Goal: Transaction & Acquisition: Purchase product/service

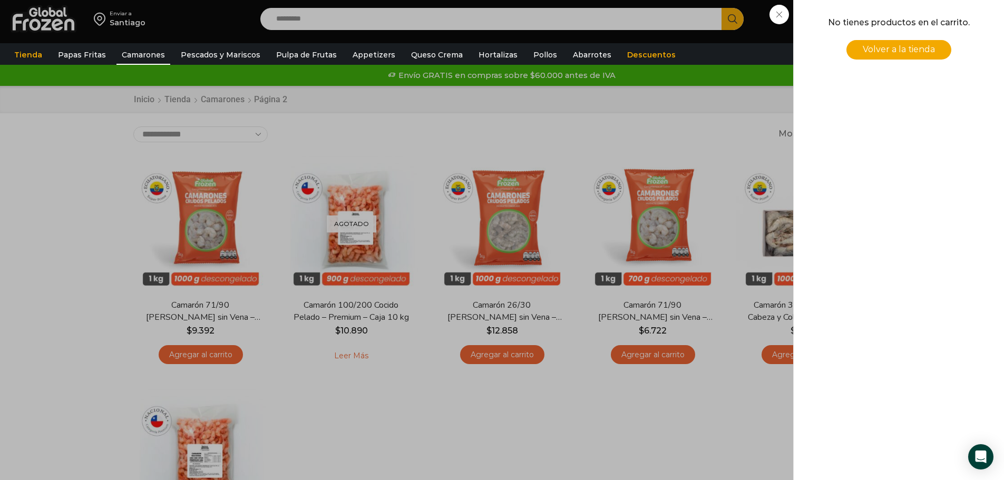
click at [941, 17] on div "0 Carrito 0 0 Shopping Cart No tienes productos en el carrito. Volver a la tien…" at bounding box center [967, 19] width 53 height 25
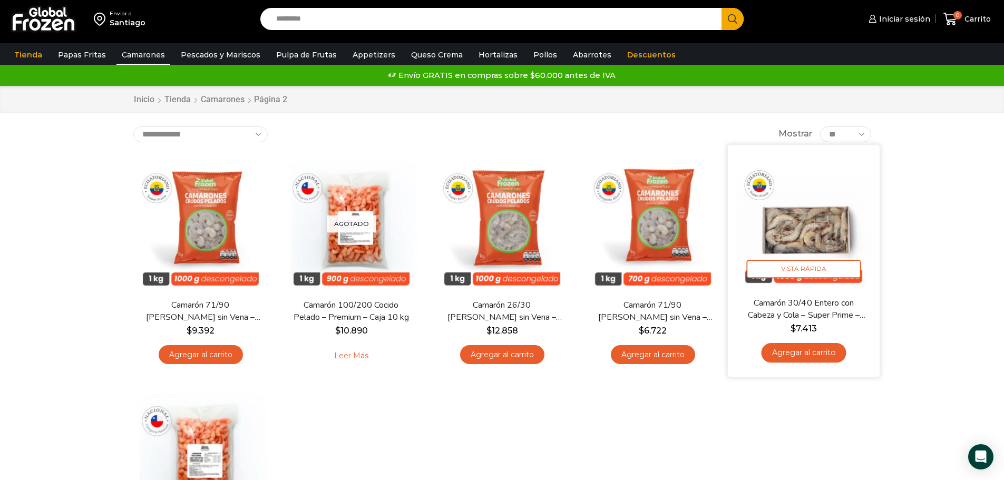
click at [787, 360] on link "Agregar al carrito" at bounding box center [803, 352] width 85 height 19
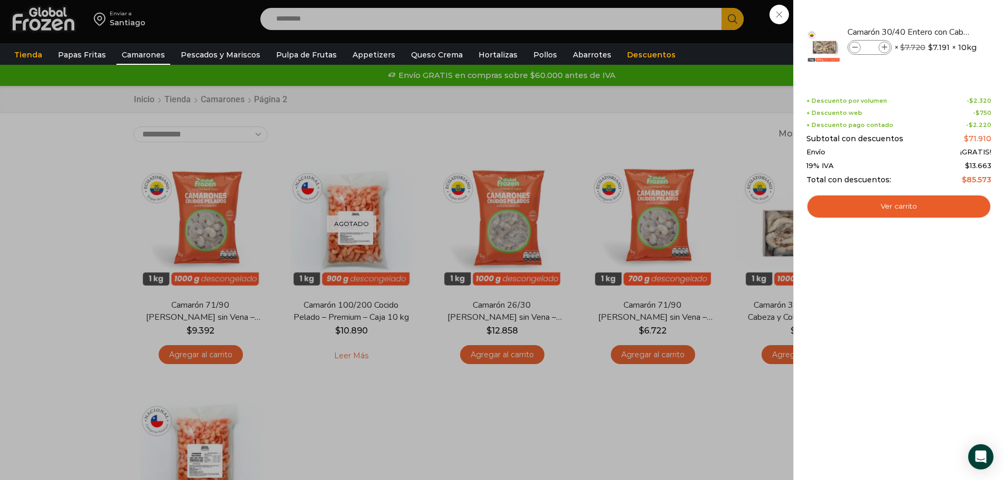
click at [941, 19] on div "1 Carrito 1 1 Shopping Cart *" at bounding box center [967, 19] width 53 height 25
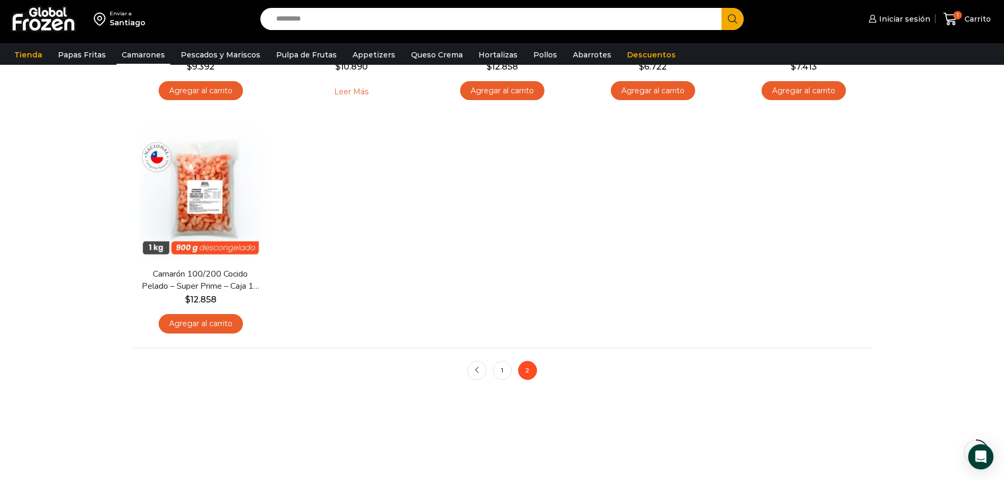
scroll to position [282, 0]
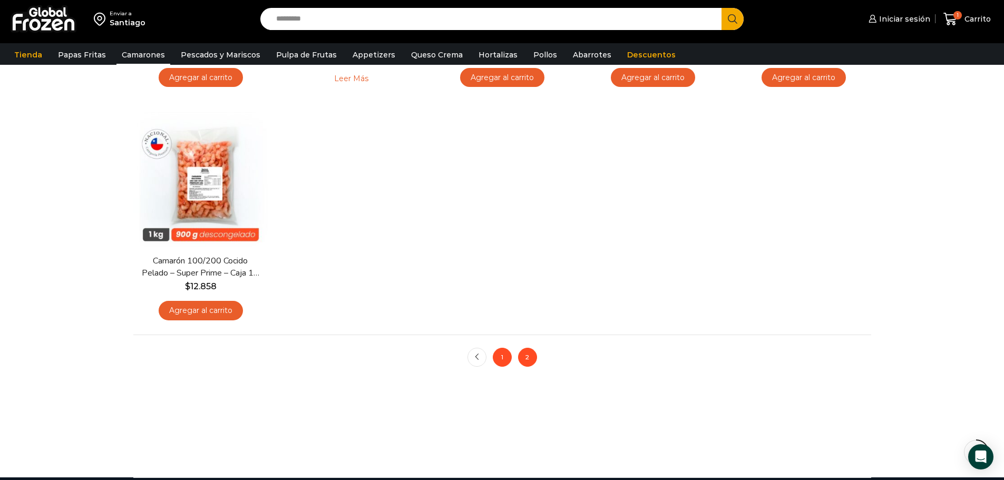
click at [505, 364] on link "1" at bounding box center [502, 357] width 19 height 19
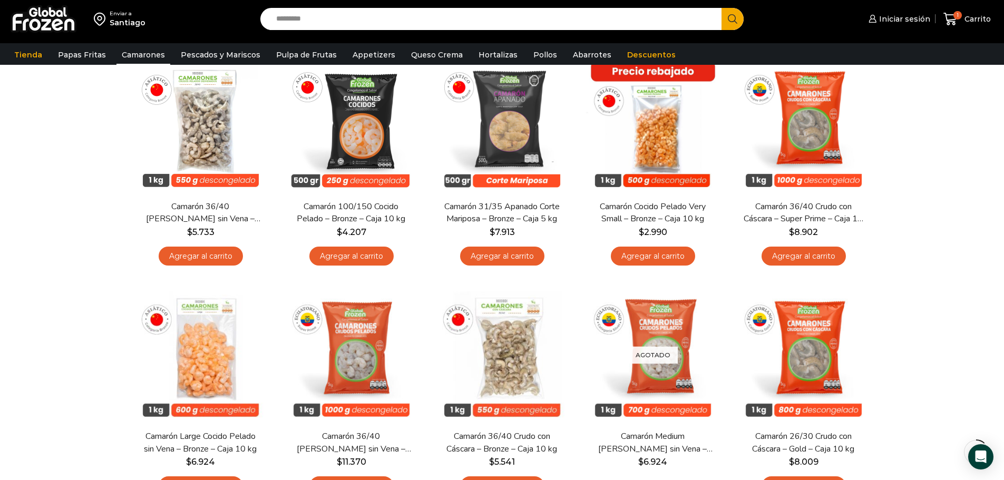
scroll to position [114, 0]
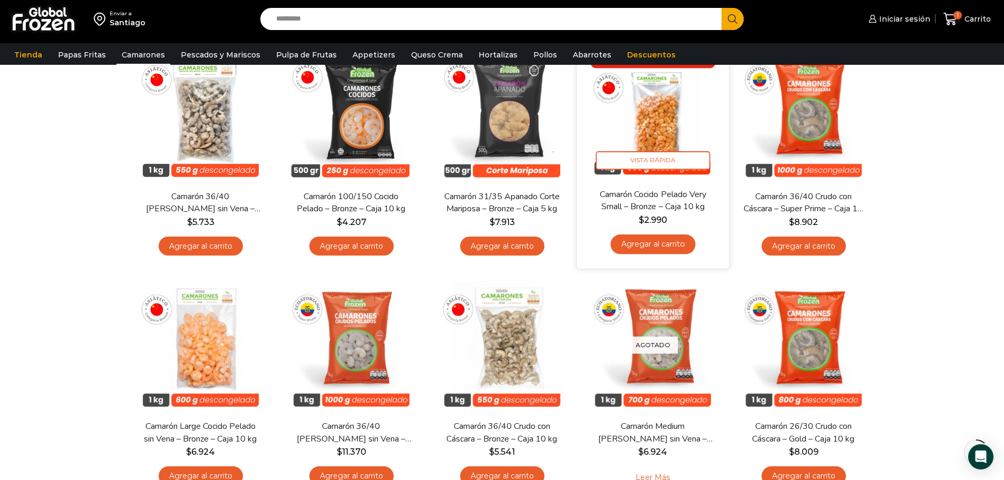
click at [648, 242] on link "Agregar al carrito" at bounding box center [652, 243] width 85 height 19
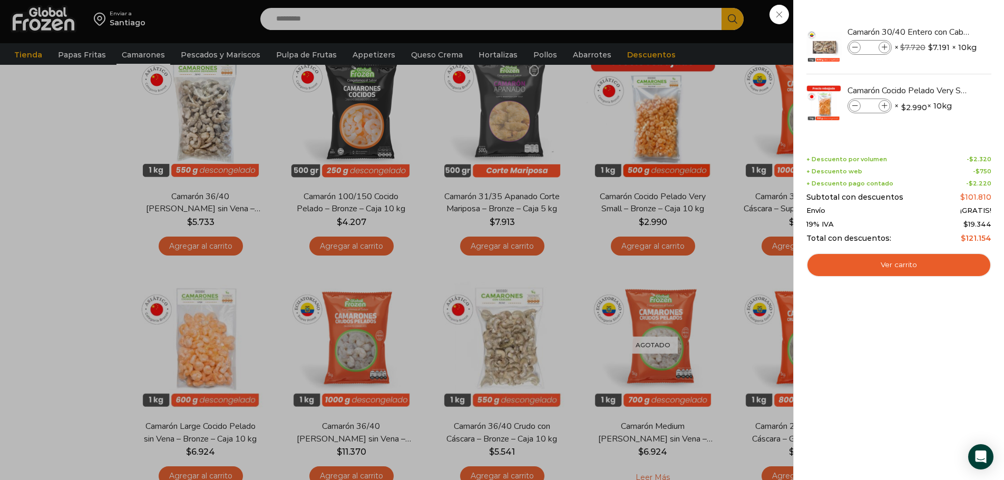
scroll to position [93, 0]
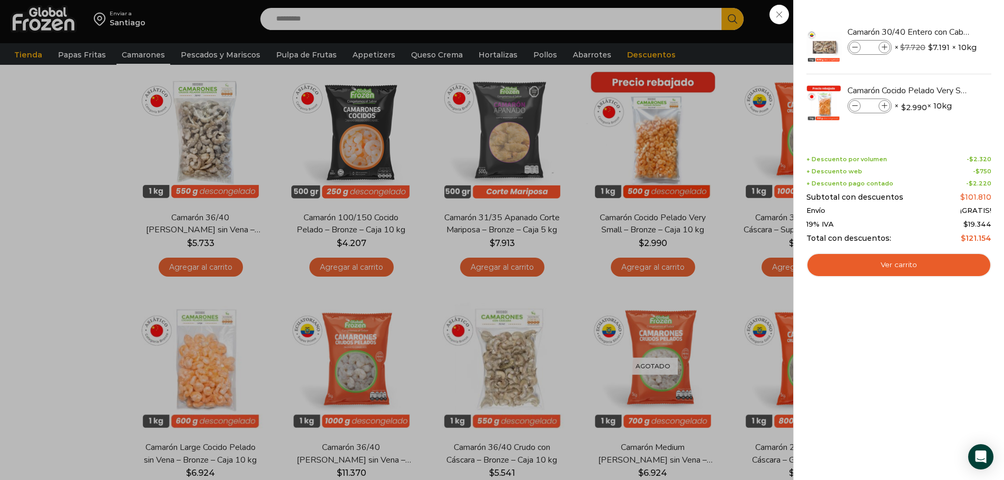
click at [941, 15] on div "2 Carrito 2 2 Shopping Cart *" at bounding box center [967, 19] width 53 height 25
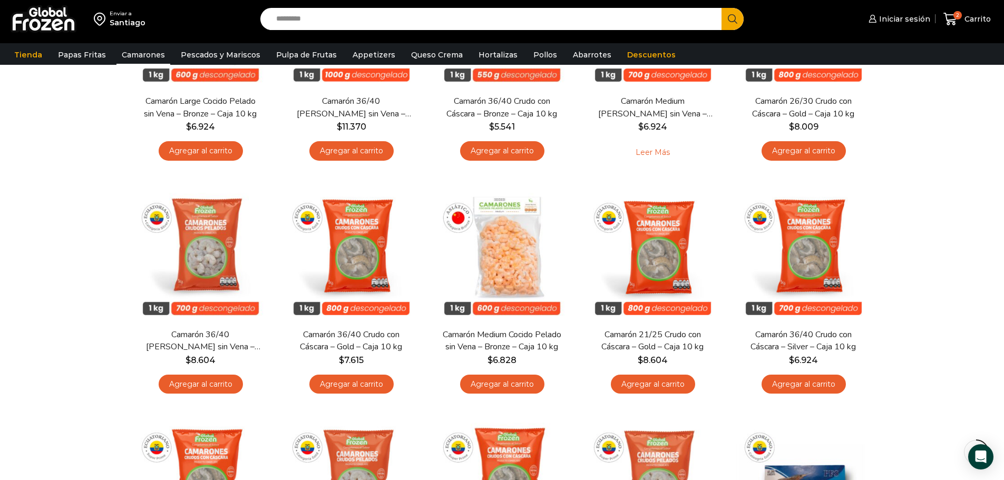
scroll to position [442, 0]
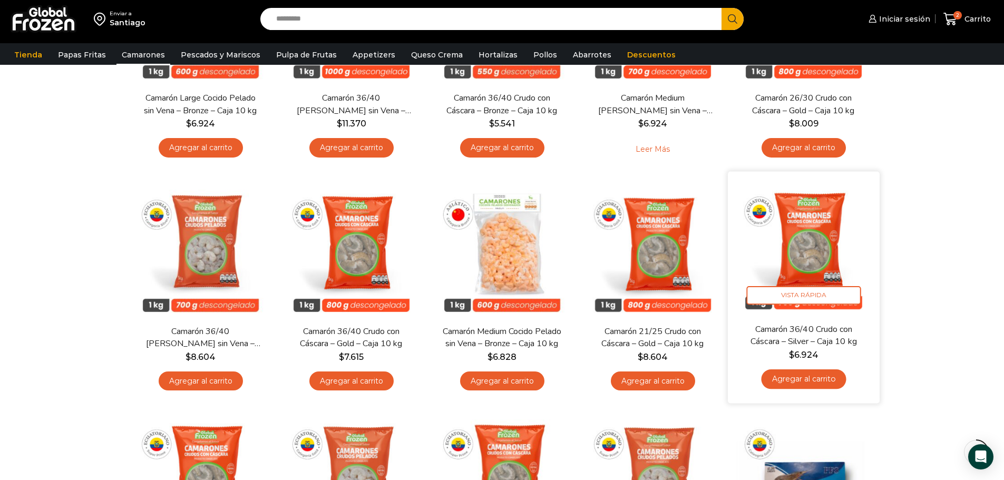
click at [790, 380] on link "Agregar al carrito" at bounding box center [803, 378] width 85 height 19
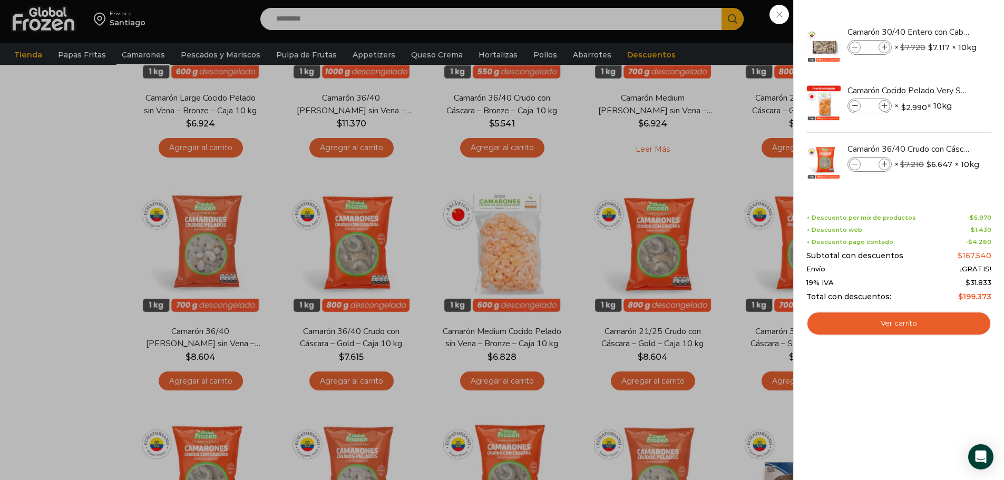
click at [941, 16] on div "3 Carrito 3 3 Shopping Cart *" at bounding box center [967, 19] width 53 height 25
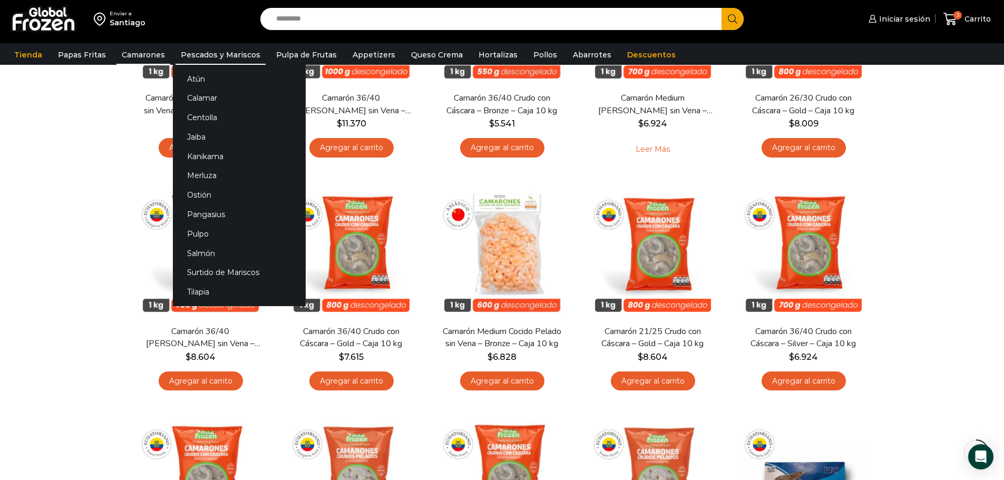
click at [202, 54] on link "Pescados y Mariscos" at bounding box center [220, 55] width 90 height 20
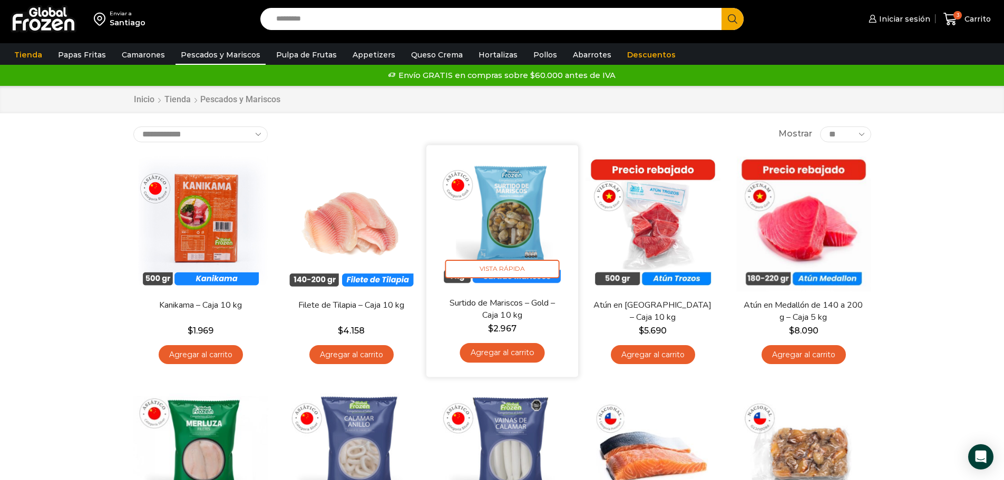
click at [515, 353] on link "Agregar al carrito" at bounding box center [501, 352] width 85 height 19
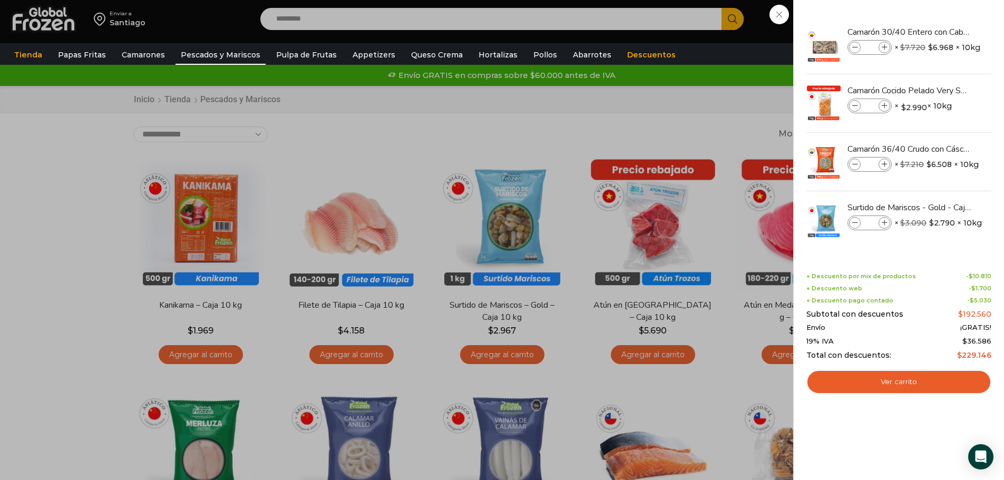
click at [941, 32] on div "4 Carrito 4 4 Shopping Cart *" at bounding box center [967, 19] width 53 height 25
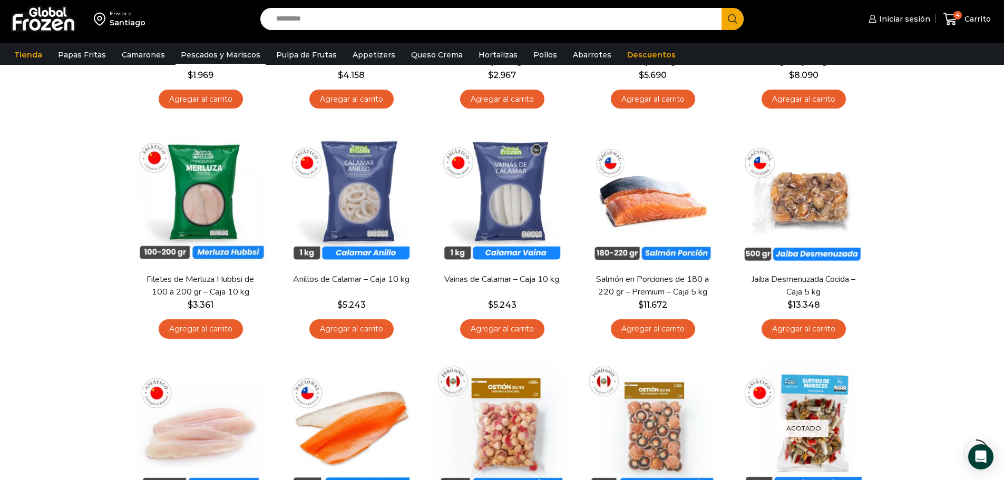
scroll to position [271, 0]
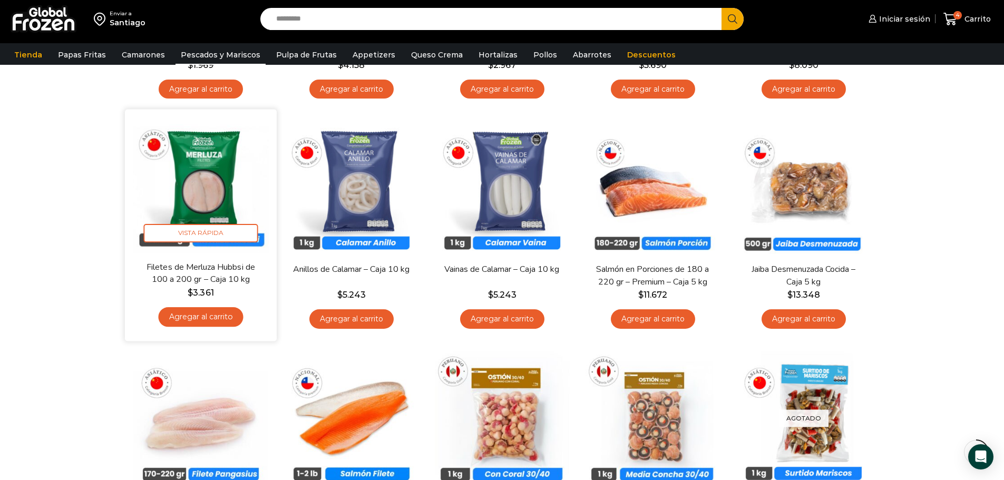
click at [203, 318] on link "Agregar al carrito" at bounding box center [200, 316] width 85 height 19
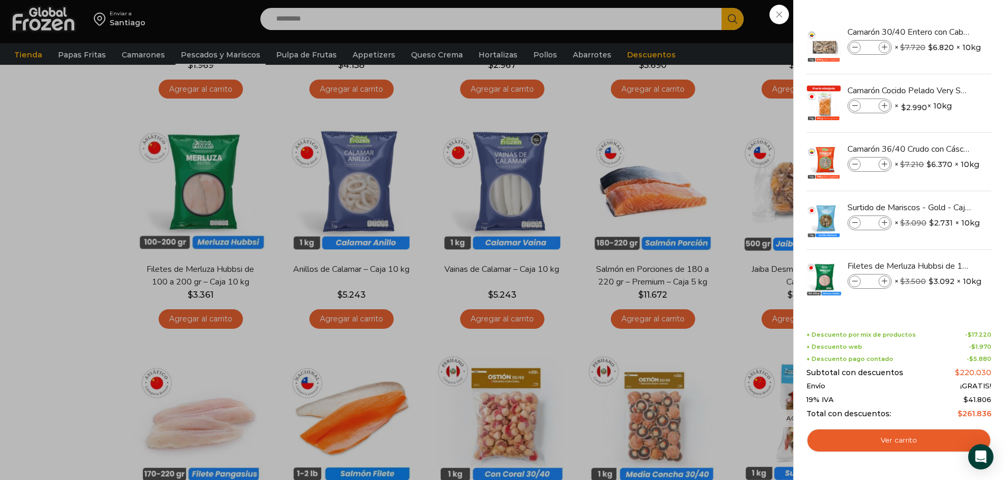
click at [941, 16] on div "5 Carrito 5 5 Shopping Cart *" at bounding box center [967, 19] width 53 height 25
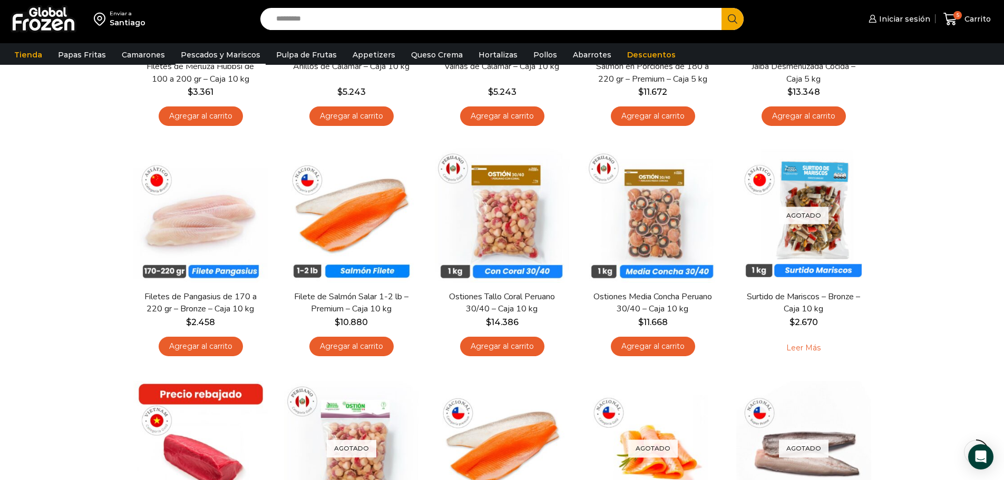
scroll to position [488, 0]
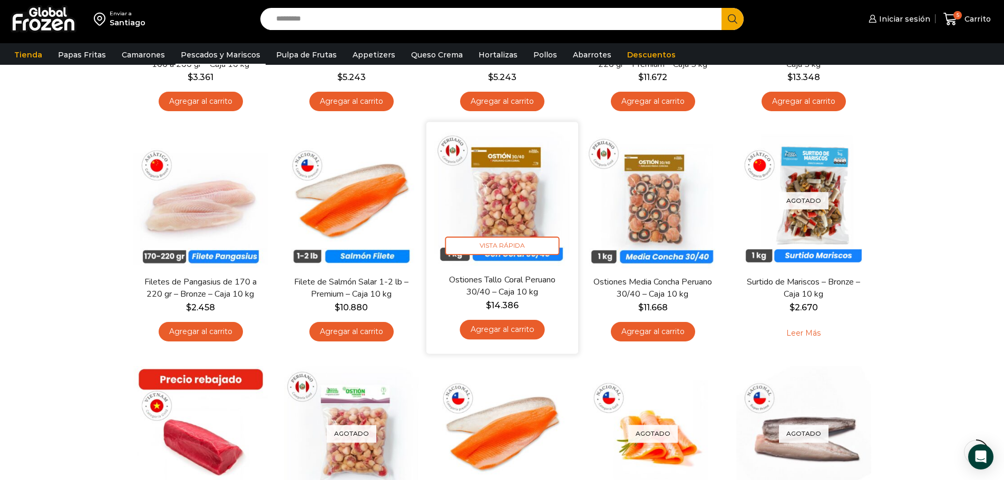
click at [510, 325] on link "Agregar al carrito" at bounding box center [501, 329] width 85 height 19
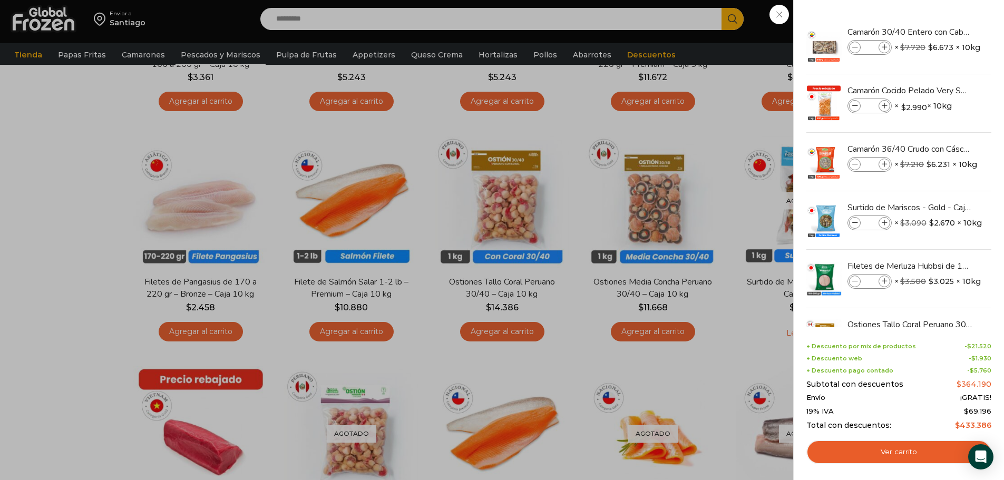
click at [941, 17] on div "6 Carrito 6 6 Shopping Cart *" at bounding box center [967, 19] width 53 height 25
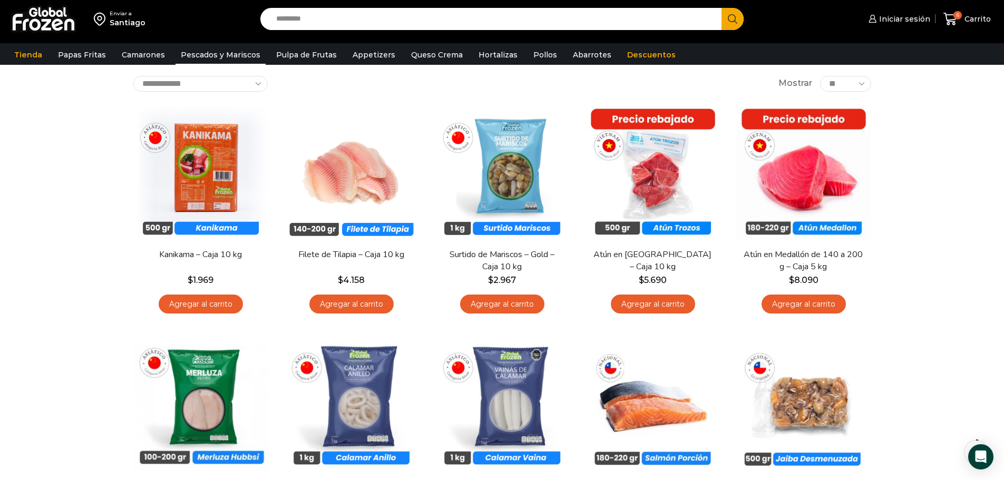
scroll to position [28, 0]
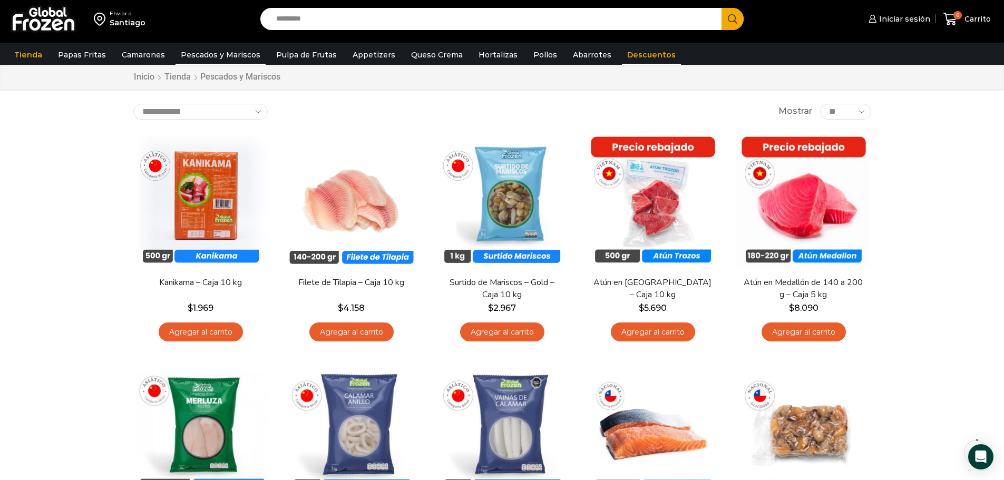
click at [631, 54] on link "Descuentos" at bounding box center [651, 55] width 59 height 20
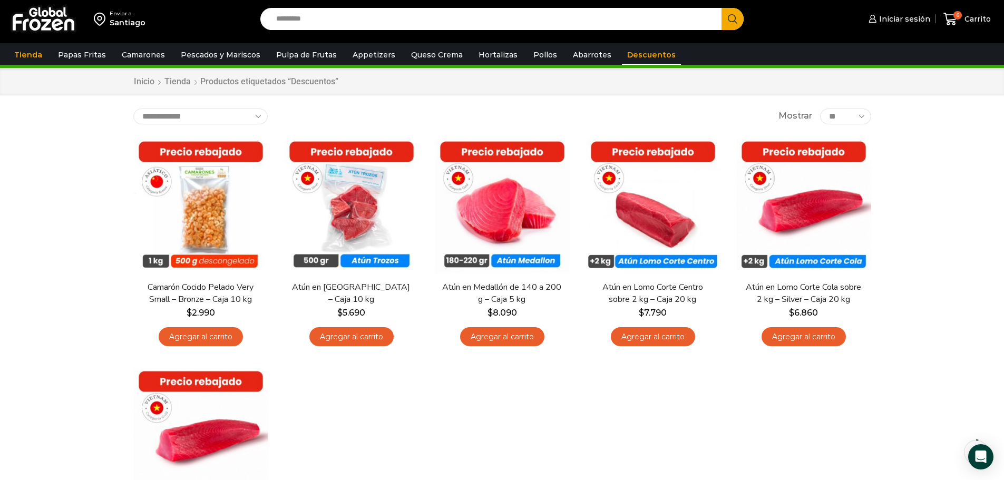
scroll to position [14, 0]
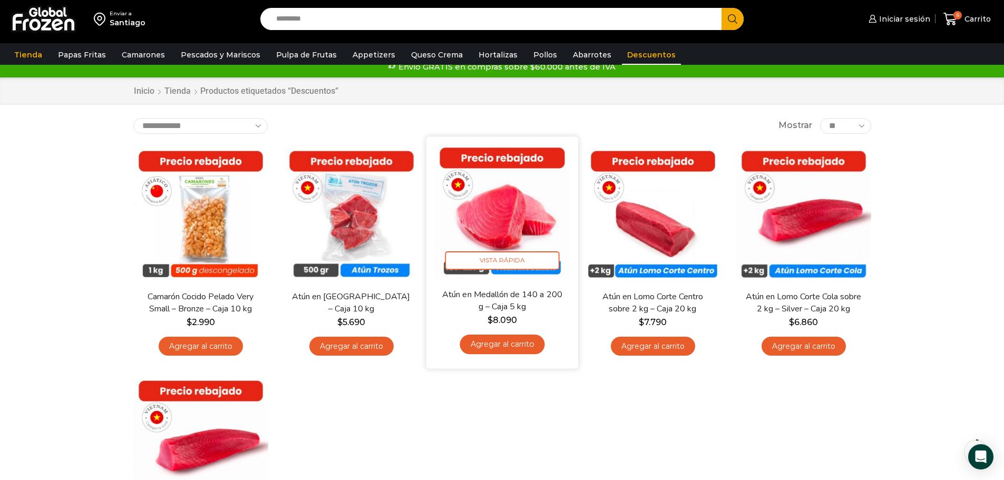
click at [496, 337] on link "Agregar al carrito" at bounding box center [501, 344] width 85 height 19
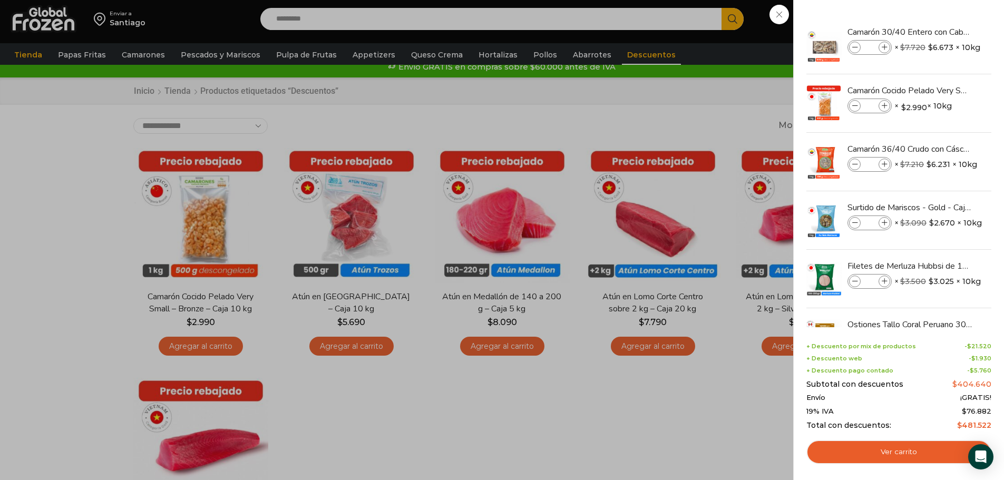
click at [941, 32] on div "7 Carrito 7 7 Shopping Cart *" at bounding box center [967, 19] width 53 height 25
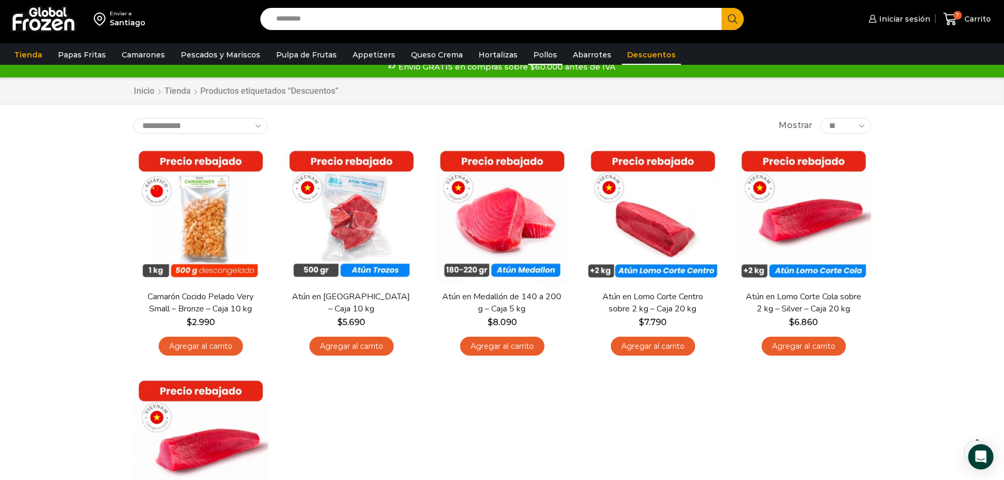
click at [539, 52] on link "Pollos" at bounding box center [545, 55] width 34 height 20
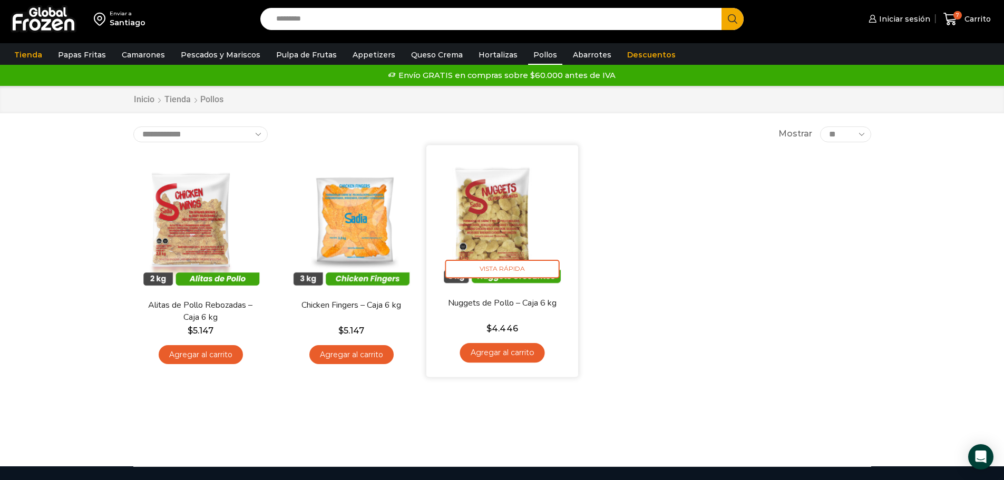
click at [479, 216] on img at bounding box center [502, 221] width 136 height 136
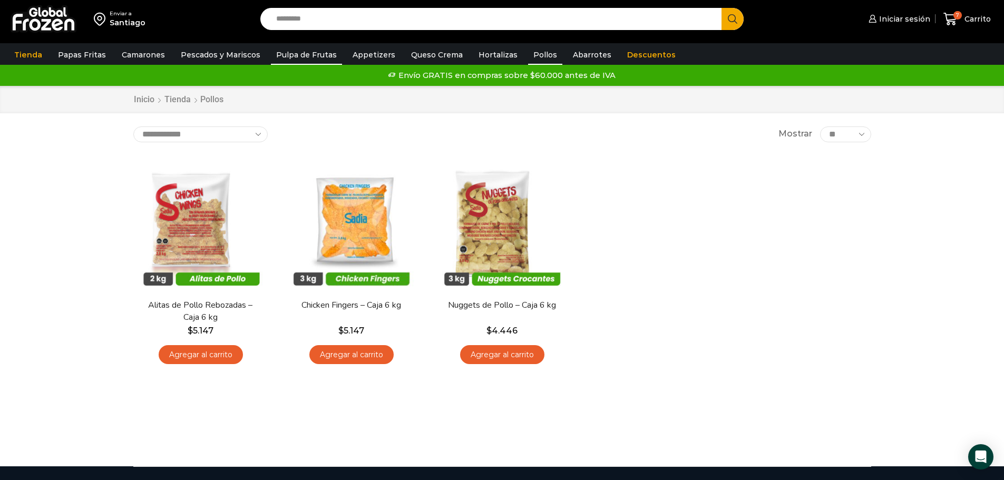
click at [285, 57] on link "Pulpa de Frutas" at bounding box center [306, 55] width 71 height 20
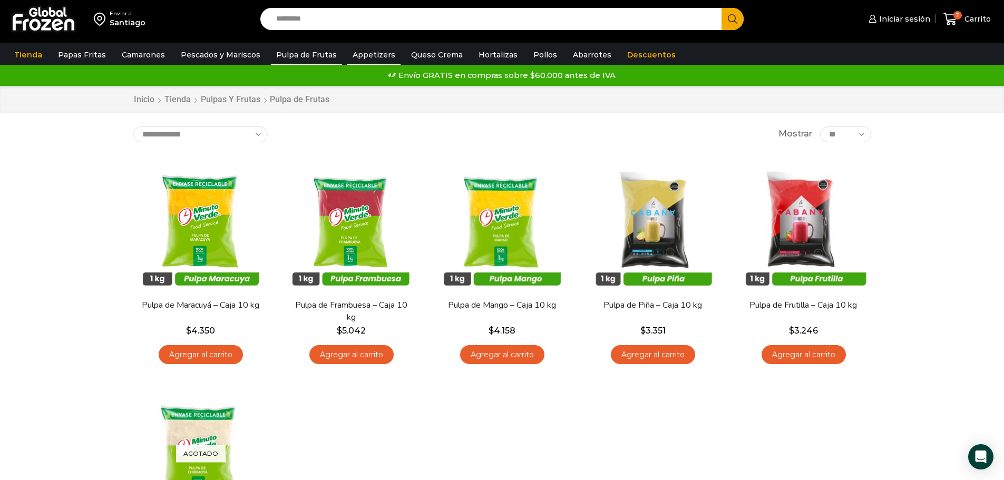
click at [360, 56] on link "Appetizers" at bounding box center [373, 55] width 53 height 20
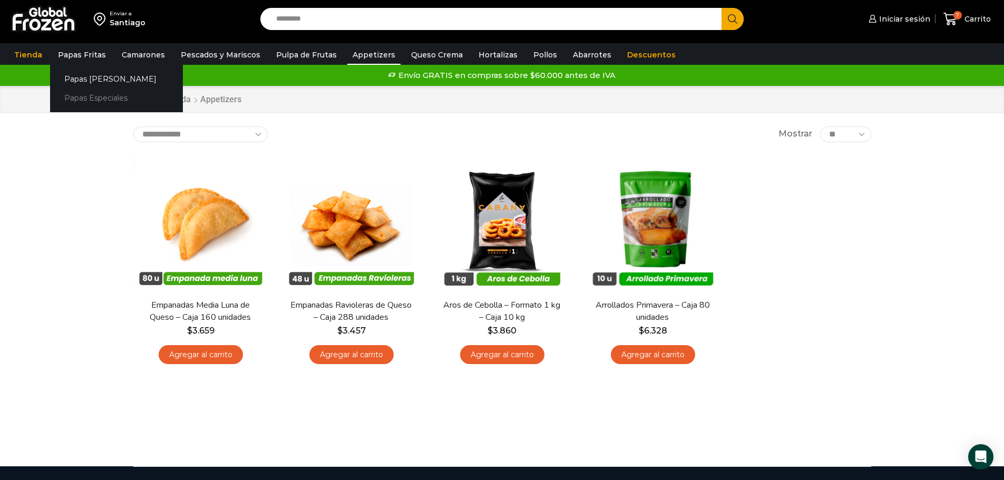
click at [87, 95] on link "Papas Especiales" at bounding box center [116, 98] width 133 height 19
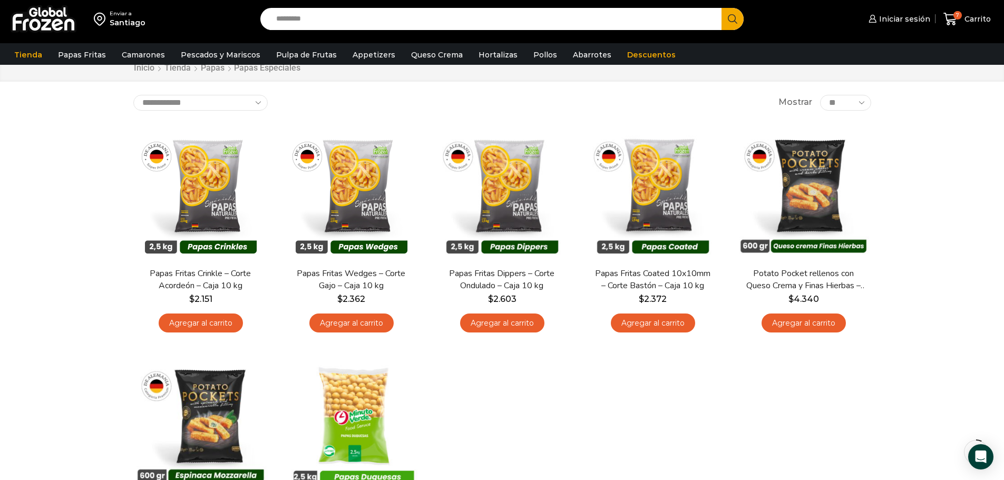
scroll to position [17, 0]
